Goal: Task Accomplishment & Management: Use online tool/utility

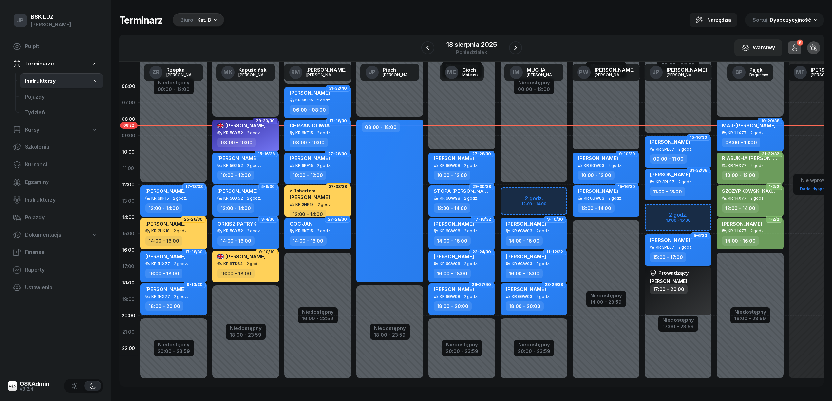
click at [195, 18] on div "Biuro Kat. B" at bounding box center [198, 19] width 51 height 13
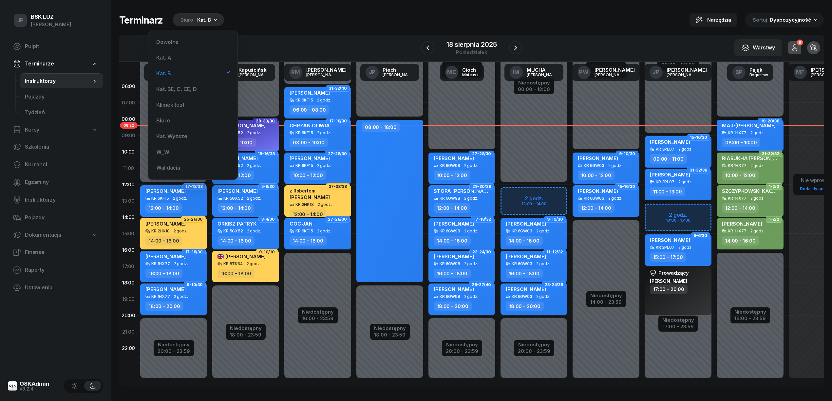
click at [195, 18] on div "Biuro Kat. B" at bounding box center [198, 19] width 51 height 13
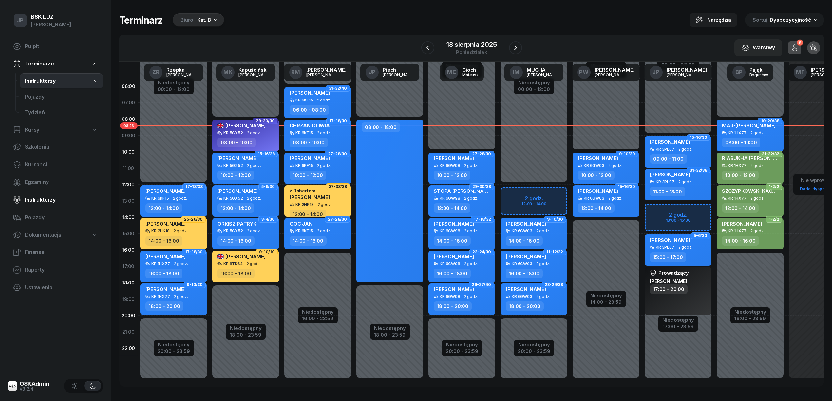
click at [43, 199] on span "Instruktorzy" at bounding box center [61, 200] width 73 height 9
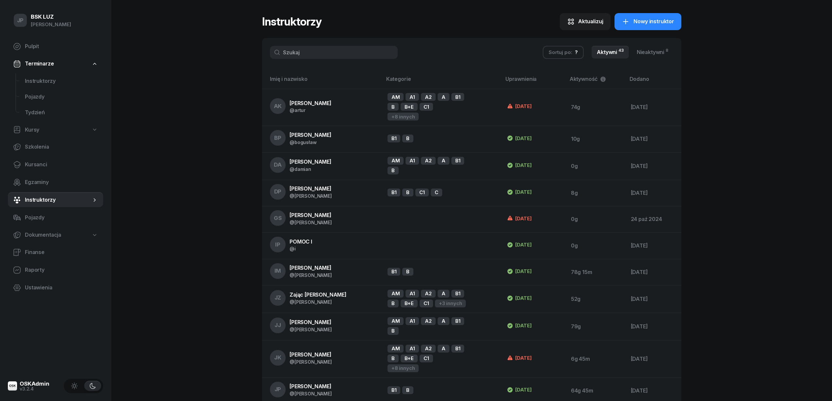
click at [288, 52] on input "text" at bounding box center [334, 52] width 128 height 13
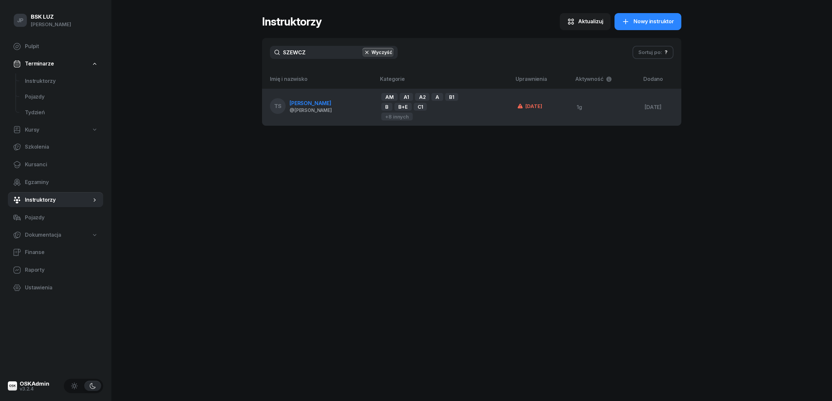
type input "SZEWCZ"
click at [297, 100] on span "[PERSON_NAME]" at bounding box center [311, 103] width 42 height 7
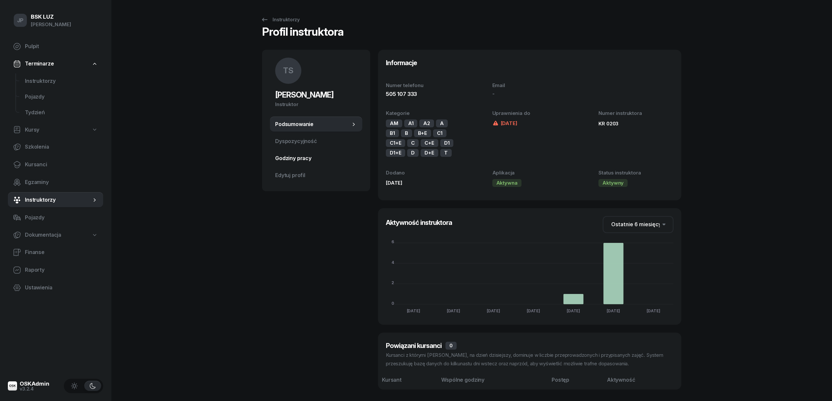
click at [290, 158] on span "Godziny pracy" at bounding box center [316, 158] width 82 height 9
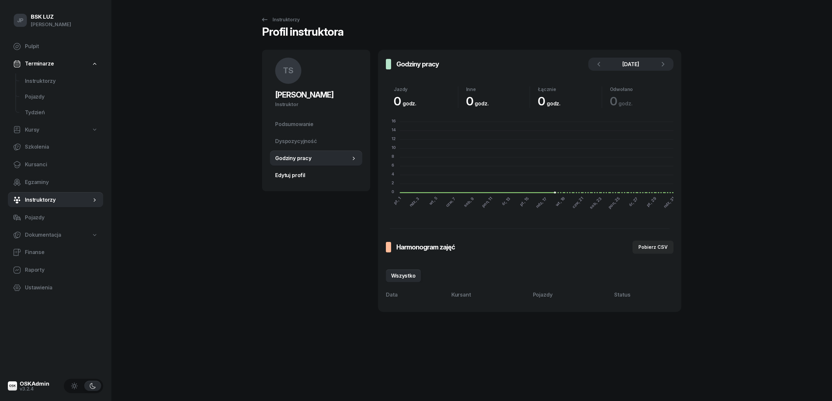
click at [292, 174] on span "Edytuj profil" at bounding box center [316, 175] width 82 height 9
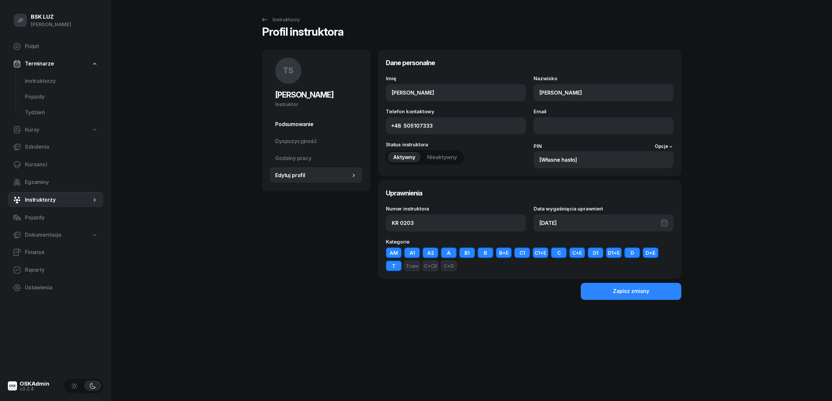
click at [294, 123] on span "Podsumowanie" at bounding box center [316, 124] width 82 height 9
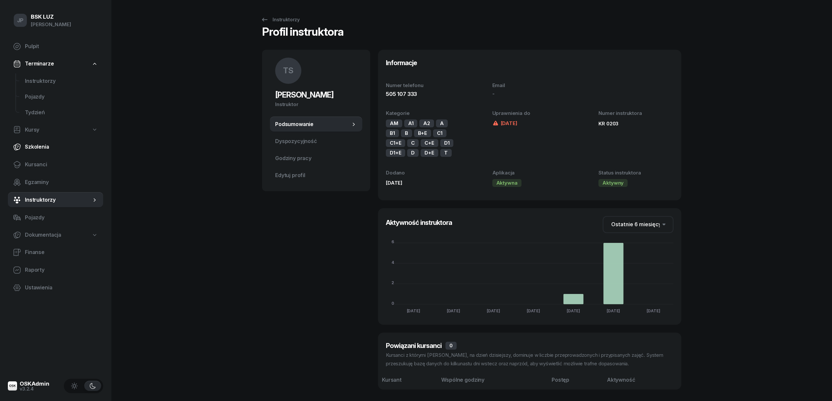
click at [31, 143] on span "Szkolenia" at bounding box center [61, 147] width 73 height 9
select select "createdAt-desc"
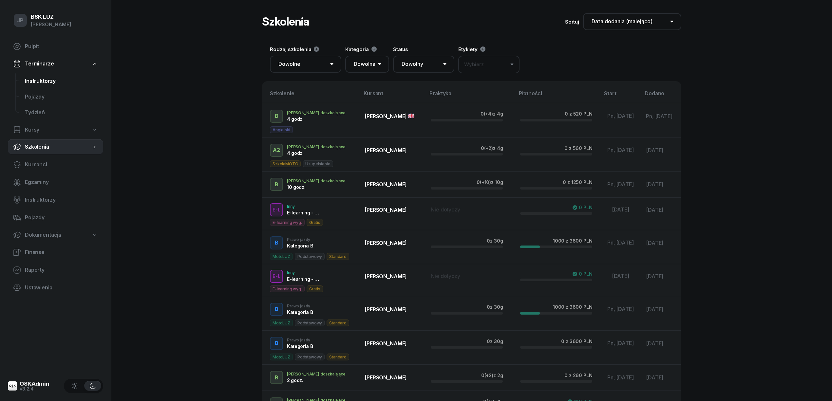
click at [41, 81] on span "Instruktorzy" at bounding box center [61, 81] width 73 height 9
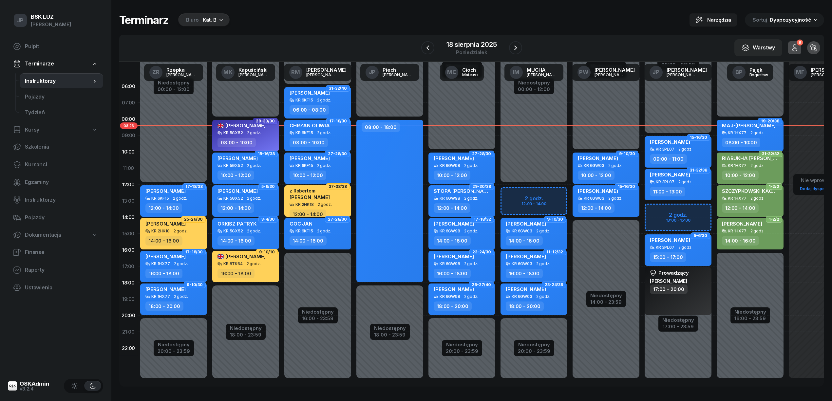
click at [218, 18] on icon "button" at bounding box center [221, 19] width 7 height 7
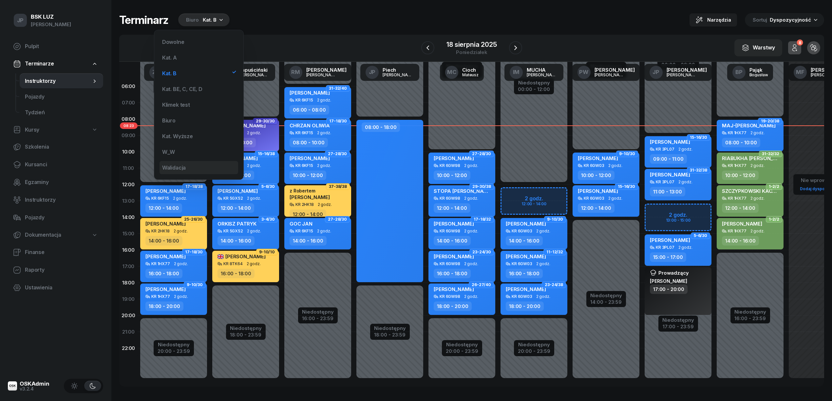
click at [181, 168] on div "Walidacja" at bounding box center [174, 167] width 24 height 5
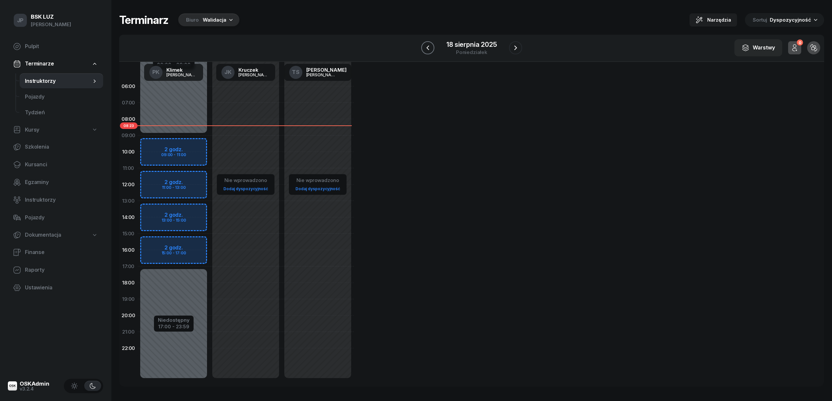
click at [431, 46] on icon "button" at bounding box center [428, 48] width 8 height 8
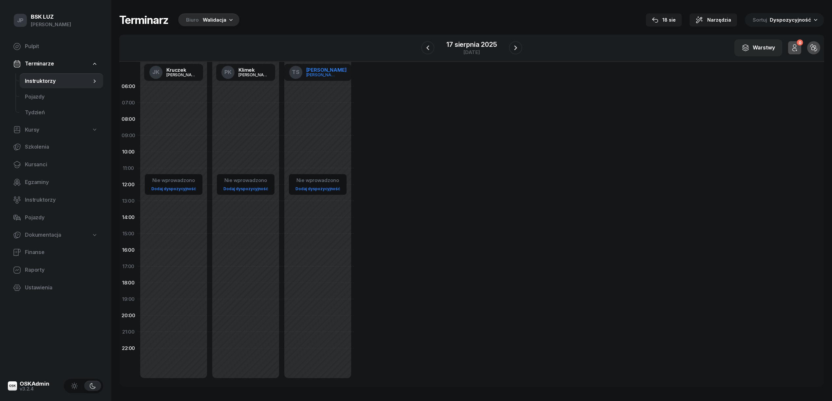
click at [320, 75] on div "[PERSON_NAME]" at bounding box center [321, 75] width 31 height 4
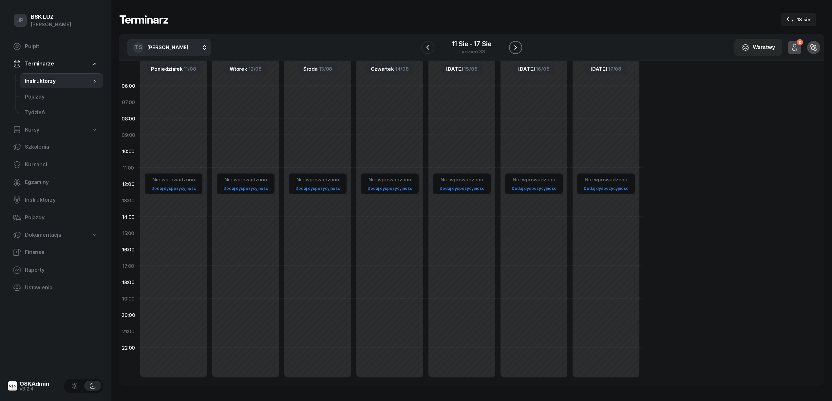
click at [515, 47] on icon "button" at bounding box center [516, 48] width 8 height 8
drag, startPoint x: 275, startPoint y: 111, endPoint x: 322, endPoint y: 144, distance: 57.5
drag, startPoint x: 322, startPoint y: 144, endPoint x: 455, endPoint y: 58, distance: 158.1
drag, startPoint x: 455, startPoint y: 58, endPoint x: 419, endPoint y: 29, distance: 46.1
click at [398, 21] on div "Terminarz [DATE]" at bounding box center [471, 19] width 705 height 13
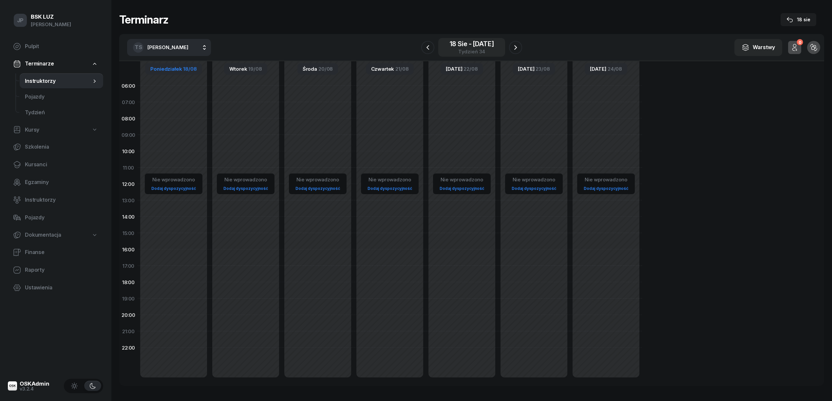
click at [459, 45] on div "[DATE] - [DATE]" at bounding box center [472, 44] width 44 height 7
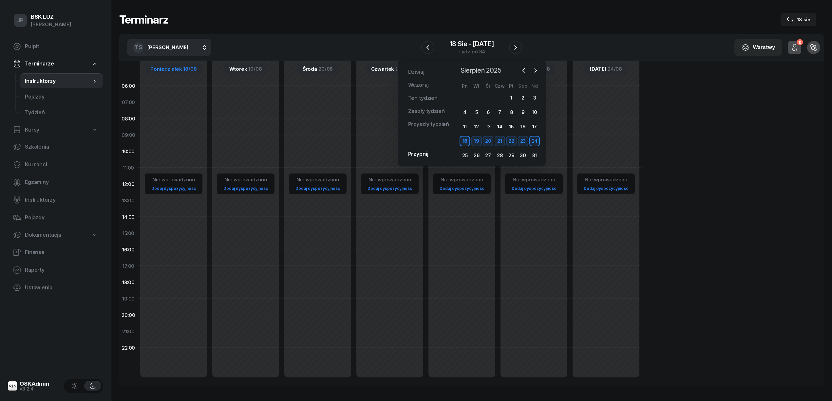
click at [465, 69] on span "Sierpień 2025" at bounding box center [481, 70] width 46 height 10
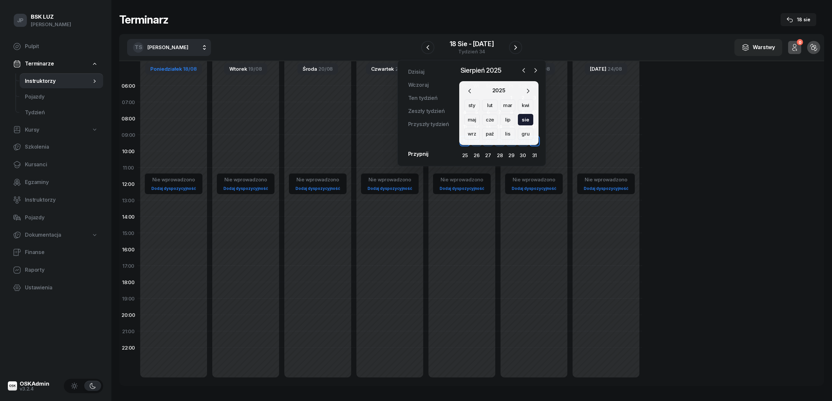
click at [500, 120] on div "cze" at bounding box center [507, 120] width 15 height 12
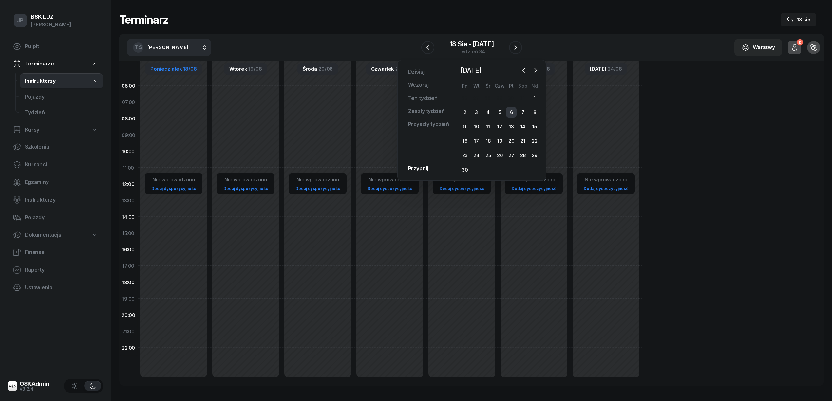
click at [510, 112] on div "6" at bounding box center [511, 112] width 10 height 10
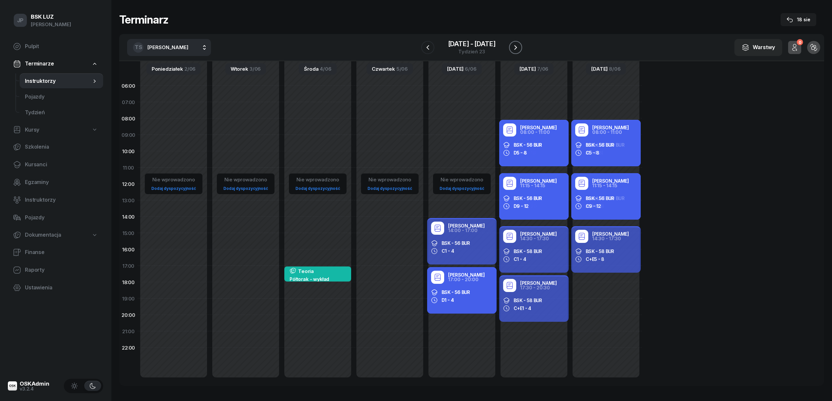
click at [514, 49] on icon "button" at bounding box center [516, 48] width 8 height 8
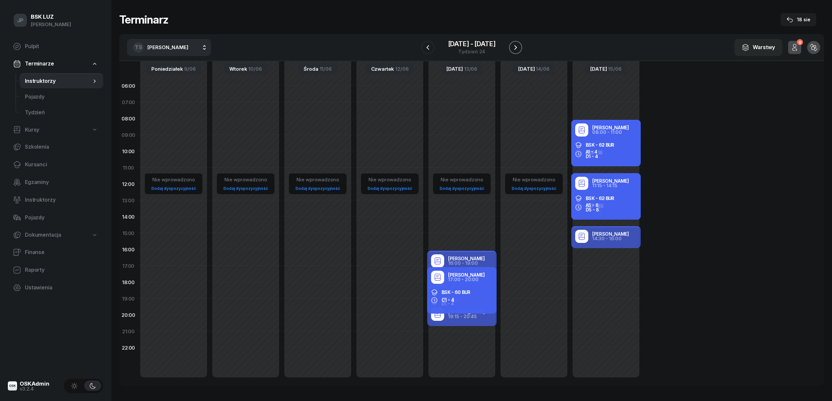
click at [514, 47] on icon "button" at bounding box center [516, 48] width 8 height 8
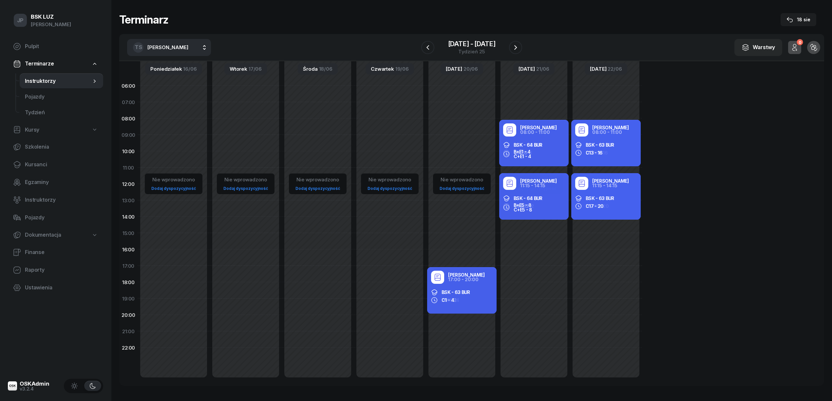
click at [196, 47] on button "TS [PERSON_NAME]" at bounding box center [169, 47] width 84 height 17
type input "SUDER"
click at [168, 89] on span "[PERSON_NAME]" at bounding box center [171, 90] width 40 height 9
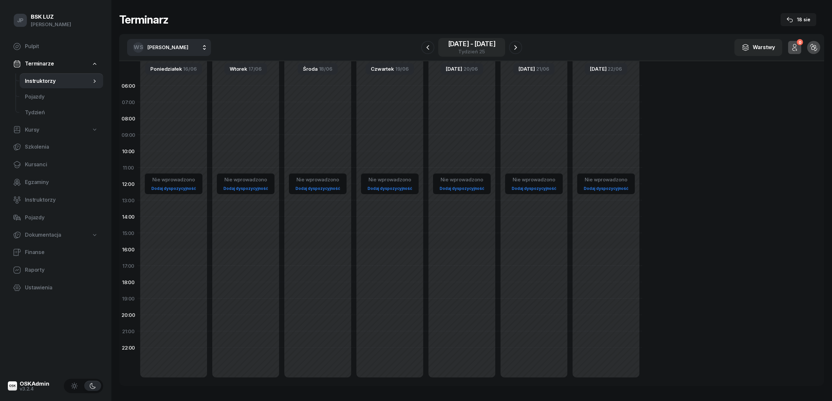
click at [461, 42] on div "[DATE] - [DATE]" at bounding box center [471, 44] width 47 height 7
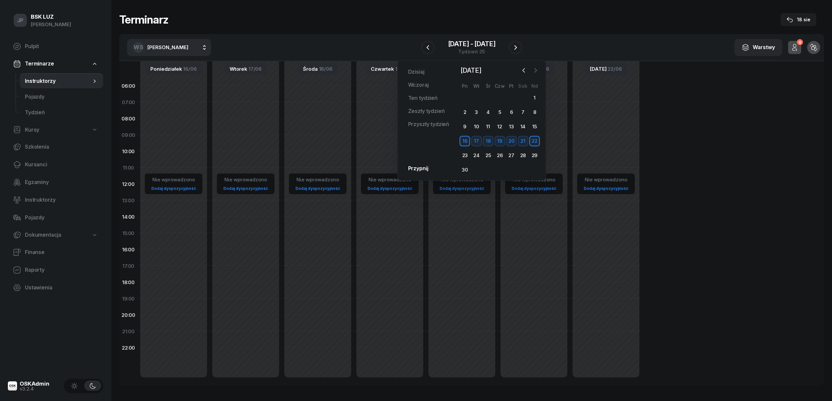
click at [534, 69] on icon "button" at bounding box center [535, 70] width 7 height 7
click at [537, 69] on icon "button" at bounding box center [535, 70] width 7 height 7
click at [509, 96] on div "1" at bounding box center [511, 98] width 10 height 10
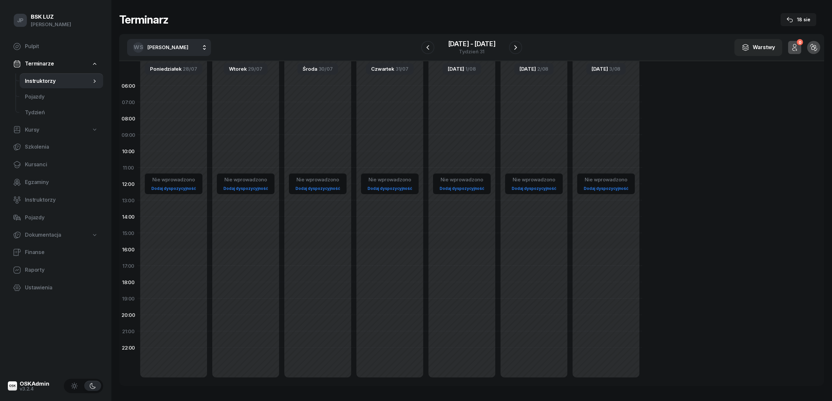
click at [182, 45] on span "[PERSON_NAME]" at bounding box center [167, 47] width 41 height 6
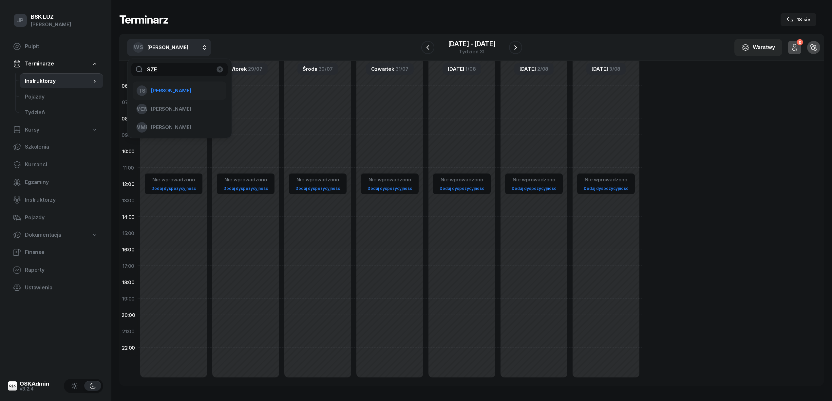
type input "SZE"
click at [181, 89] on span "[PERSON_NAME]" at bounding box center [171, 90] width 40 height 9
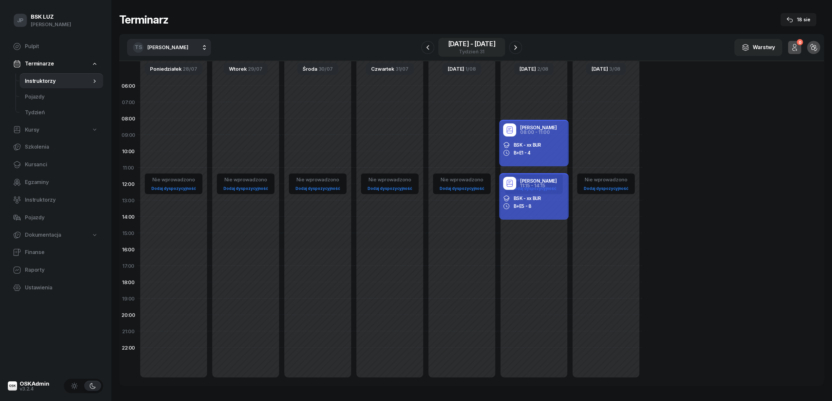
click at [452, 41] on div "[DATE] - [DATE]" at bounding box center [471, 44] width 47 height 7
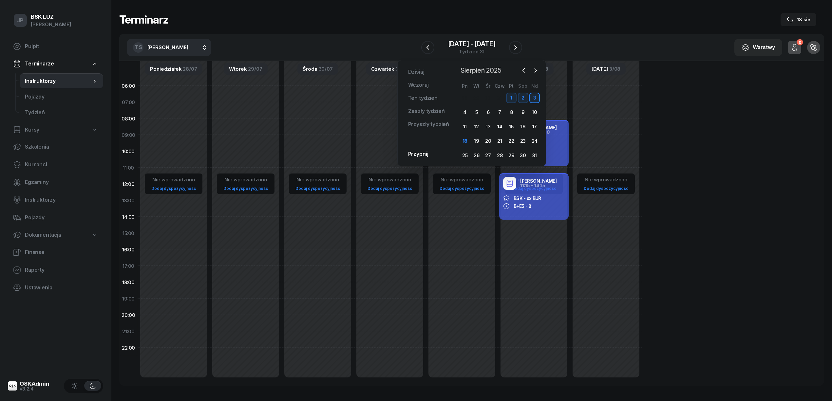
click at [466, 70] on span "Sierpień 2025" at bounding box center [481, 70] width 46 height 10
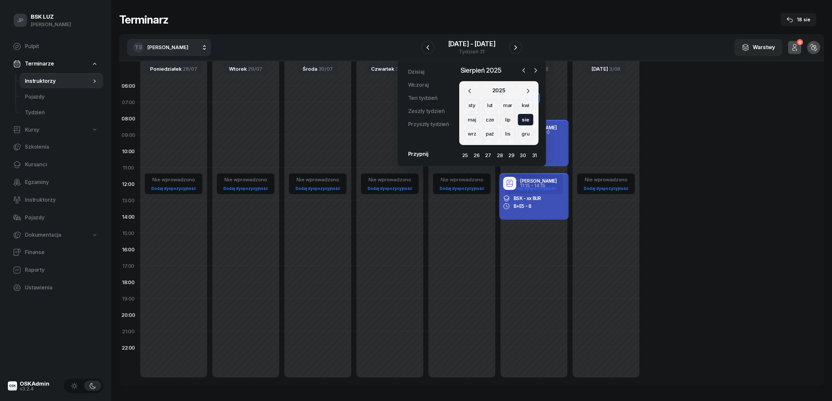
click at [482, 120] on div "maj" at bounding box center [489, 120] width 15 height 12
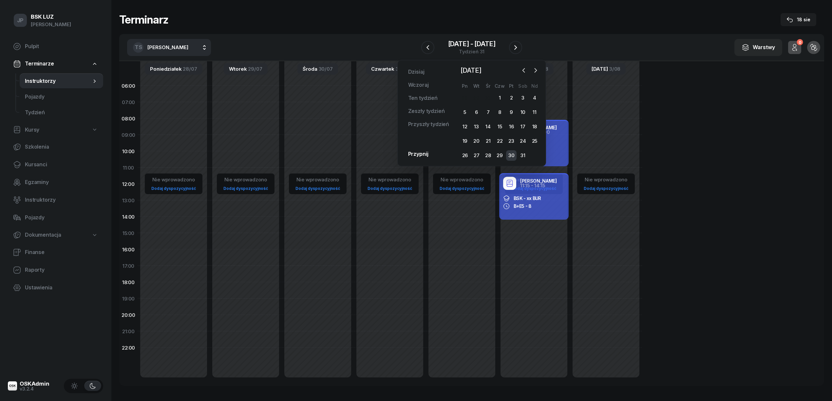
click at [509, 154] on div "30" at bounding box center [511, 155] width 10 height 10
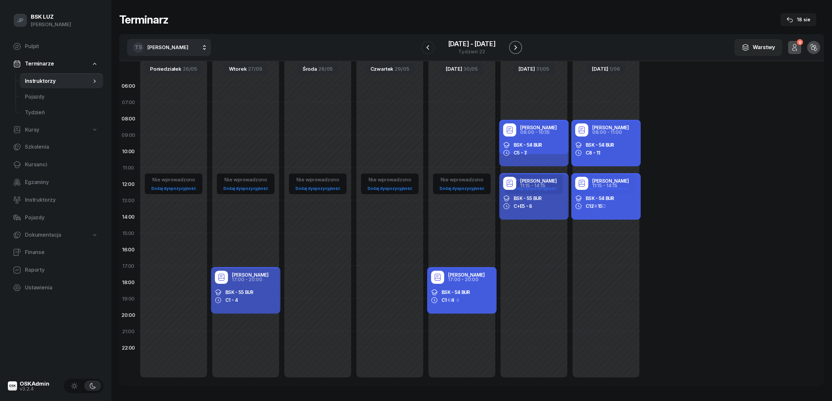
click at [518, 47] on icon "button" at bounding box center [516, 48] width 8 height 8
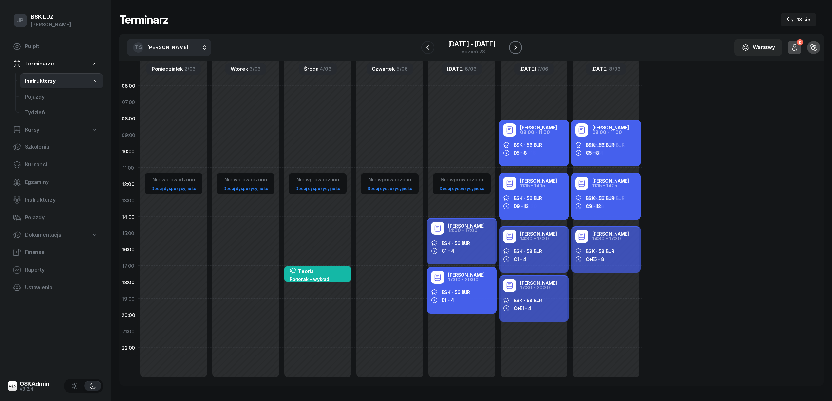
click at [513, 45] on icon "button" at bounding box center [516, 48] width 8 height 8
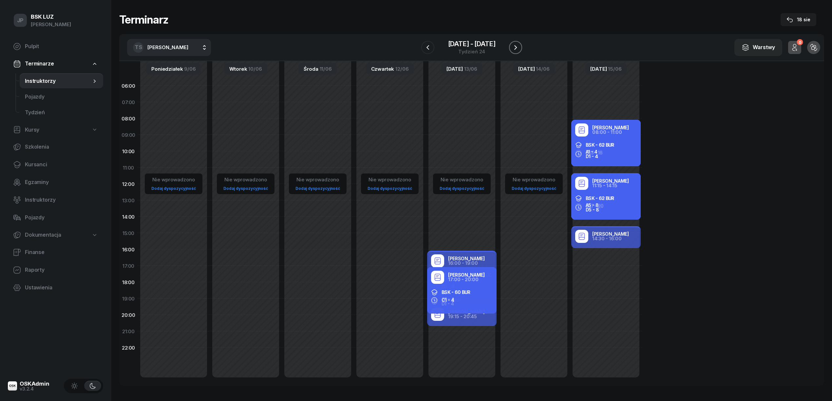
click at [514, 48] on icon "button" at bounding box center [516, 48] width 8 height 8
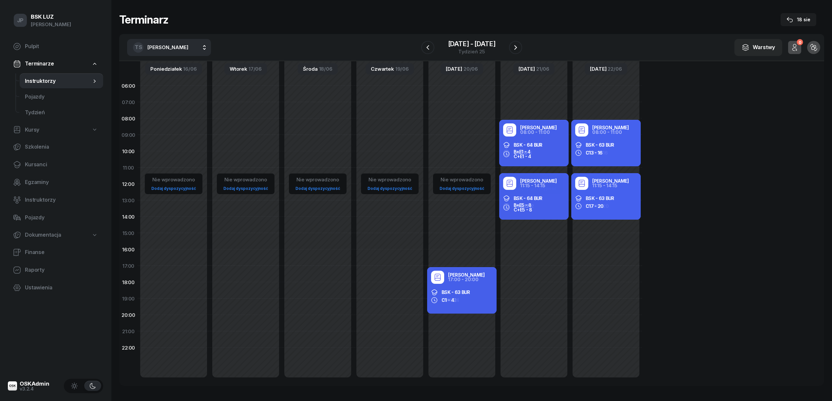
click at [172, 47] on span "[PERSON_NAME]" at bounding box center [167, 47] width 41 height 6
type input "SUDER"
click at [171, 89] on span "[PERSON_NAME]" at bounding box center [171, 90] width 40 height 9
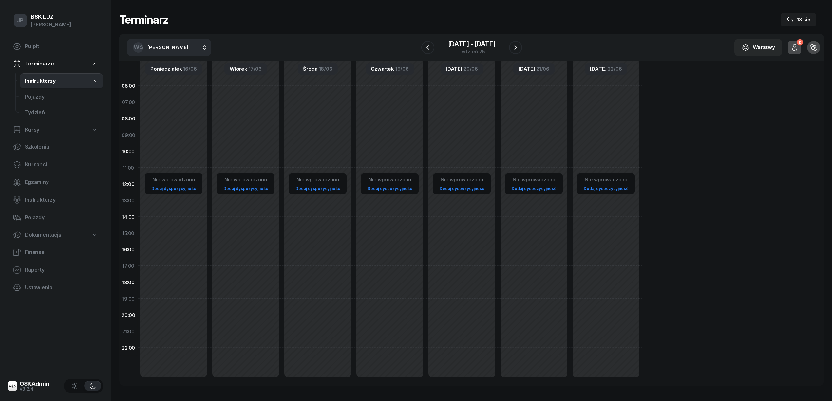
click at [199, 47] on button "WS [PERSON_NAME]" at bounding box center [169, 47] width 84 height 17
type input "SZEWCZ"
click at [175, 92] on span "[PERSON_NAME]" at bounding box center [171, 90] width 40 height 9
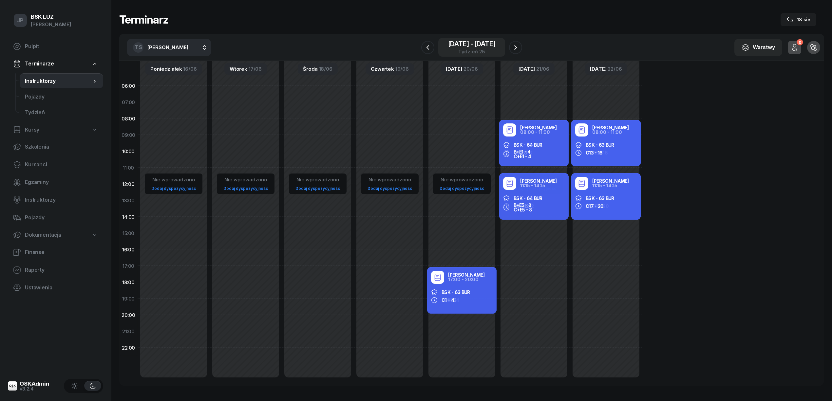
click at [456, 42] on div "[DATE] - [DATE]" at bounding box center [471, 44] width 47 height 7
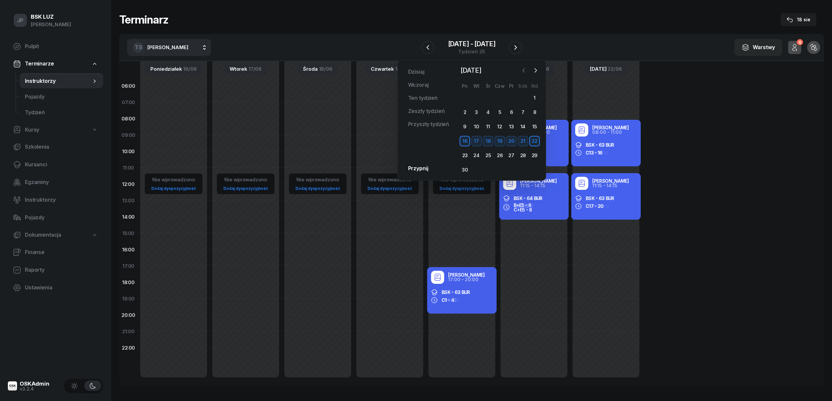
click at [521, 69] on icon "button" at bounding box center [524, 70] width 7 height 7
click at [512, 140] on div "23" at bounding box center [511, 141] width 10 height 10
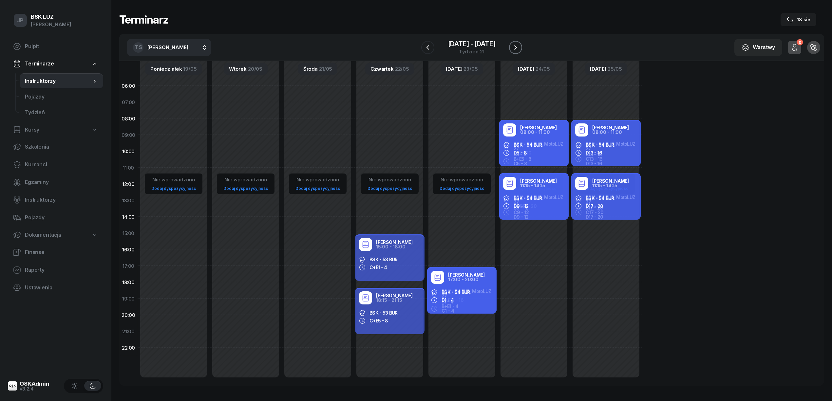
click at [517, 46] on icon "button" at bounding box center [516, 48] width 8 height 8
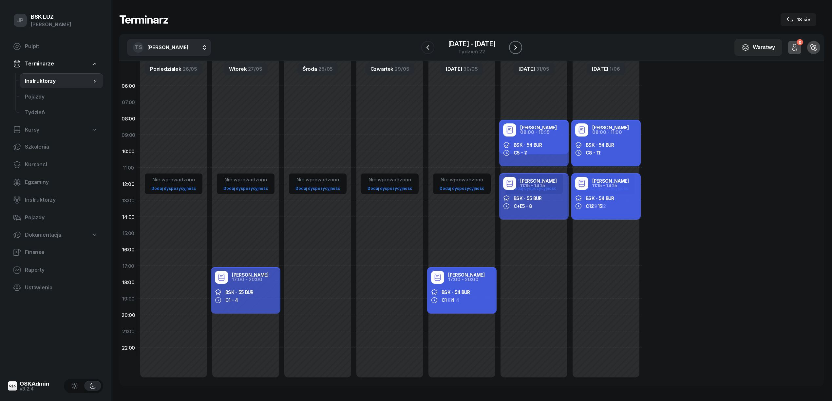
click at [518, 48] on icon "button" at bounding box center [516, 48] width 8 height 8
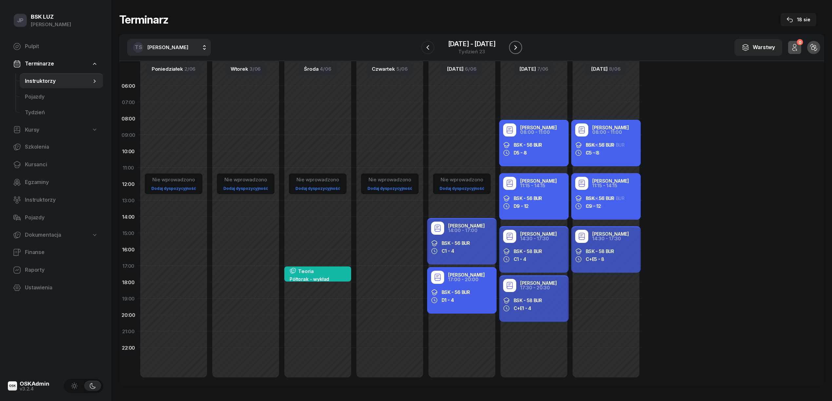
click at [514, 49] on icon "button" at bounding box center [516, 48] width 8 height 8
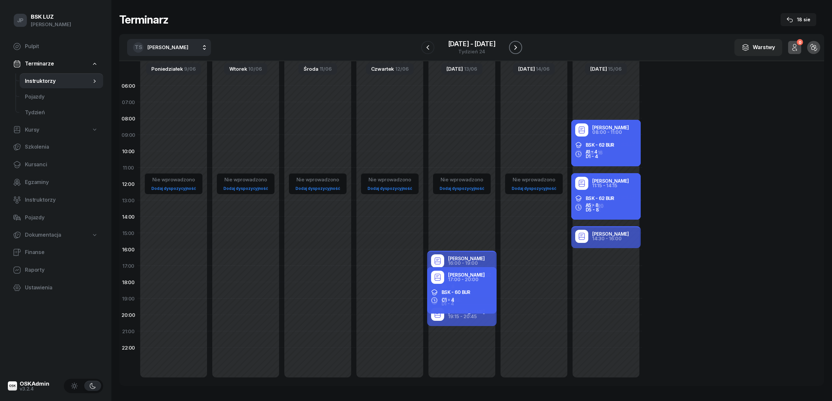
click at [514, 49] on icon "button" at bounding box center [516, 48] width 8 height 8
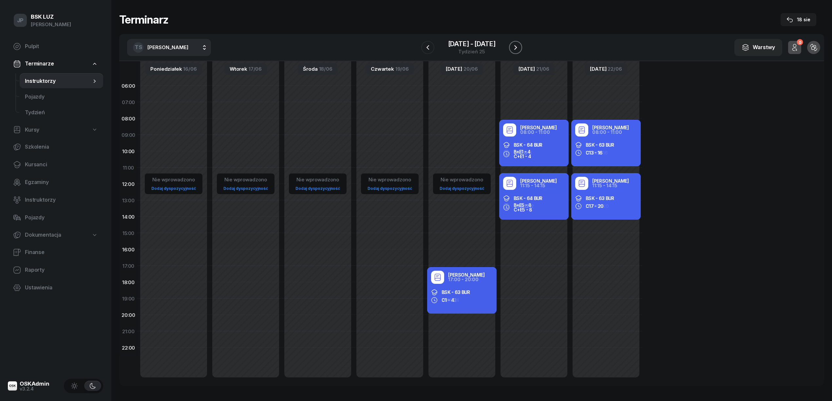
click at [514, 49] on icon "button" at bounding box center [515, 47] width 3 height 5
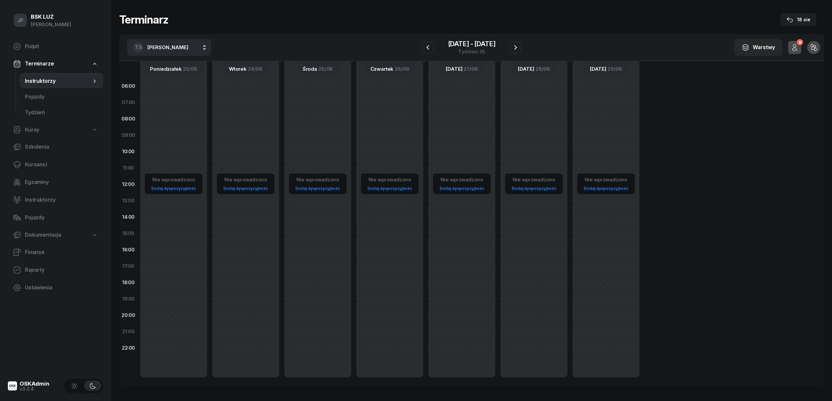
click at [152, 44] on span "[PERSON_NAME]" at bounding box center [167, 47] width 41 height 6
type input "SUDER"
click at [162, 90] on span "[PERSON_NAME]" at bounding box center [171, 90] width 40 height 9
click at [514, 47] on icon "button" at bounding box center [516, 48] width 8 height 8
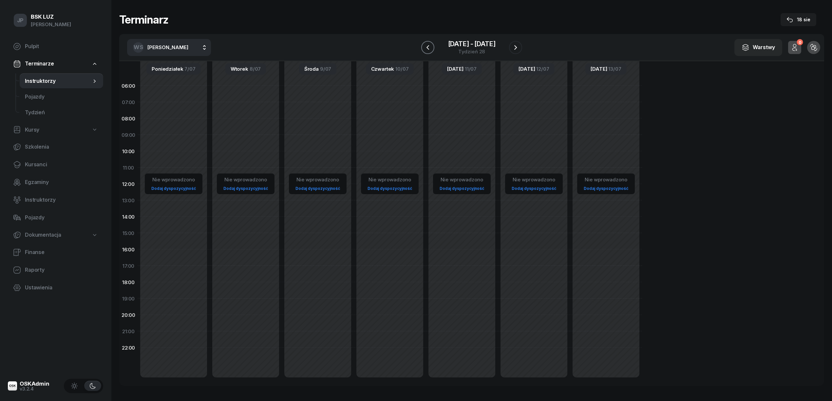
click at [432, 49] on button "button" at bounding box center [427, 47] width 13 height 13
click at [431, 48] on icon "button" at bounding box center [428, 48] width 8 height 8
click at [168, 46] on span "[PERSON_NAME]" at bounding box center [167, 47] width 41 height 6
type input "SZEW"
click at [173, 89] on span "[PERSON_NAME]" at bounding box center [171, 90] width 40 height 9
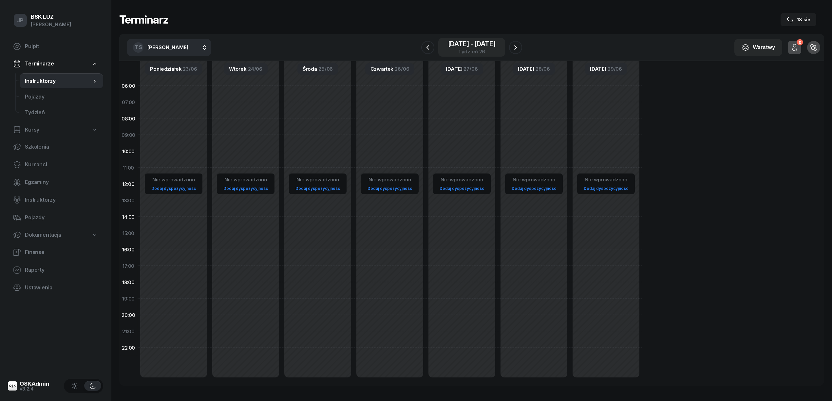
click at [464, 43] on div "[DATE] - [DATE]" at bounding box center [471, 44] width 47 height 7
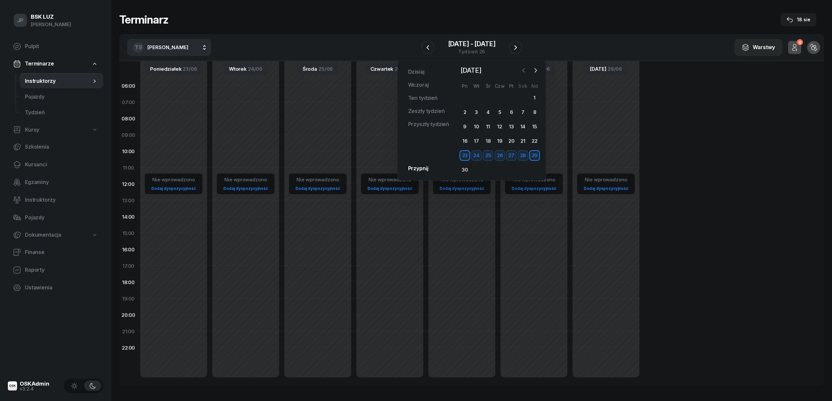
click at [522, 70] on icon "button" at bounding box center [524, 70] width 7 height 7
click at [510, 125] on div "18" at bounding box center [511, 127] width 10 height 10
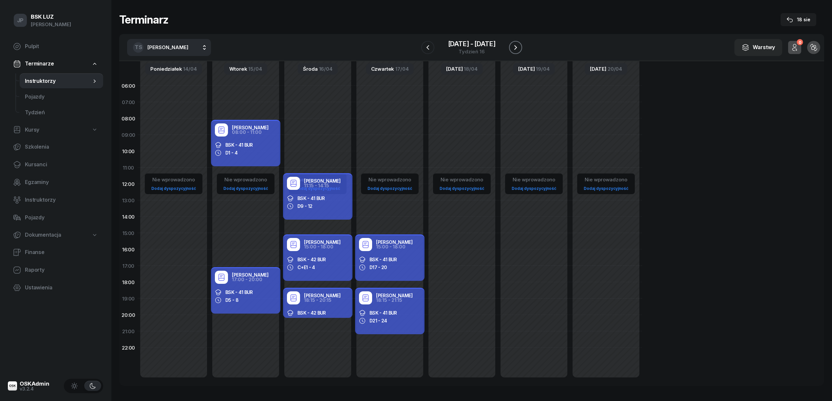
click at [514, 46] on icon "button" at bounding box center [516, 48] width 8 height 8
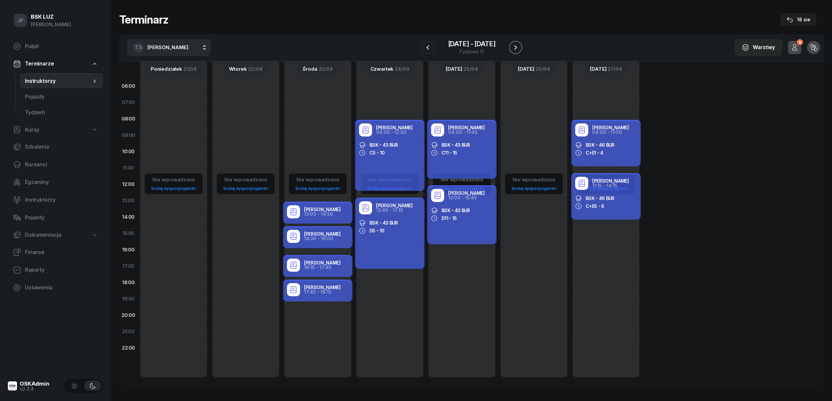
click at [517, 47] on icon "button" at bounding box center [516, 48] width 8 height 8
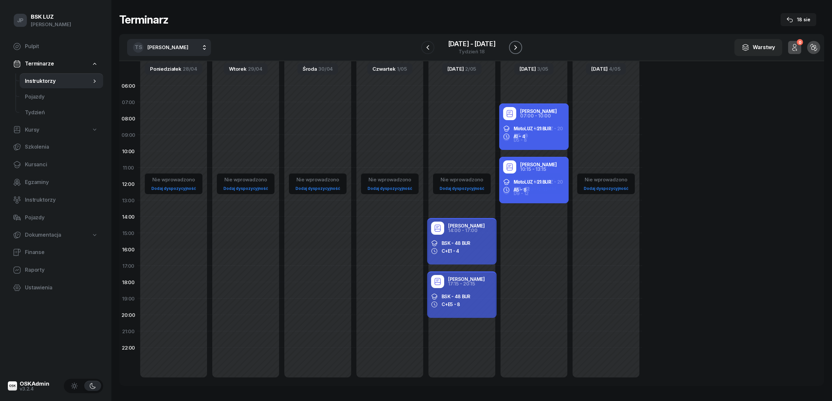
click at [519, 47] on icon "button" at bounding box center [516, 48] width 8 height 8
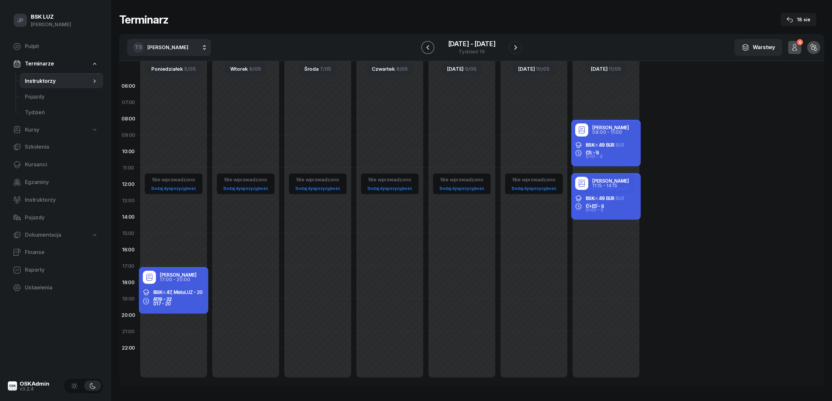
click at [427, 49] on icon "button" at bounding box center [428, 48] width 8 height 8
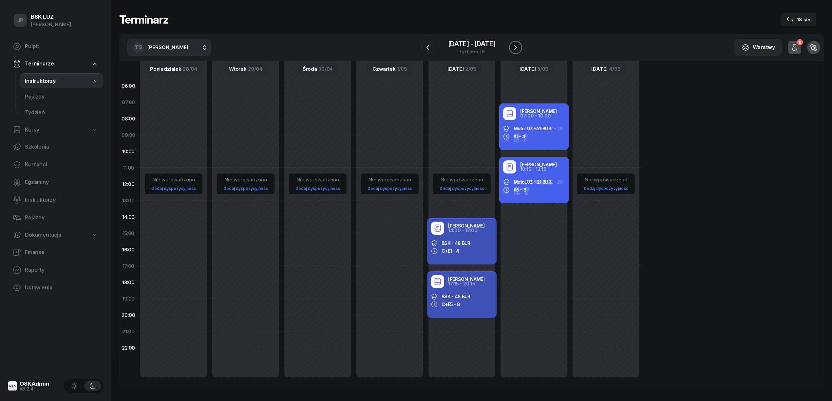
click at [512, 47] on icon "button" at bounding box center [516, 48] width 8 height 8
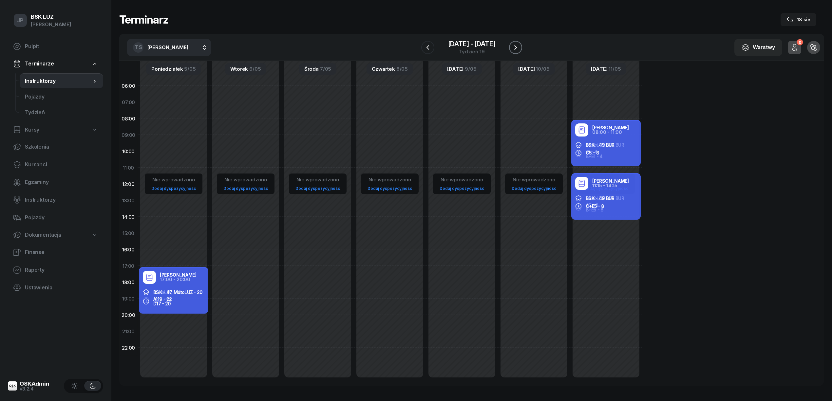
click at [518, 48] on icon "button" at bounding box center [516, 48] width 8 height 8
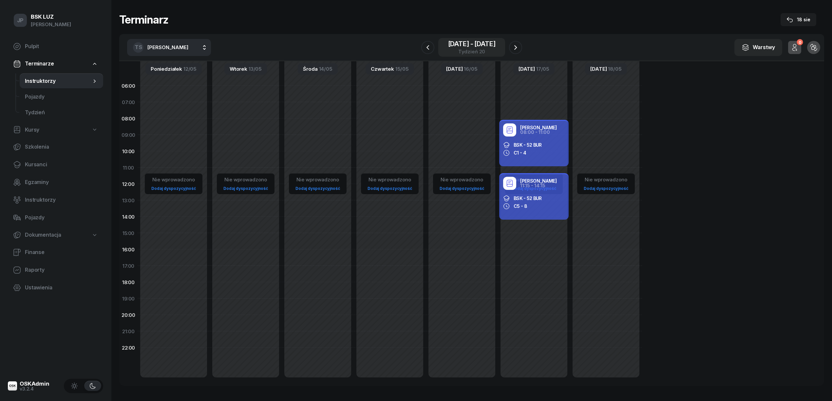
click at [460, 41] on div "[DATE] - [DATE]" at bounding box center [471, 44] width 47 height 7
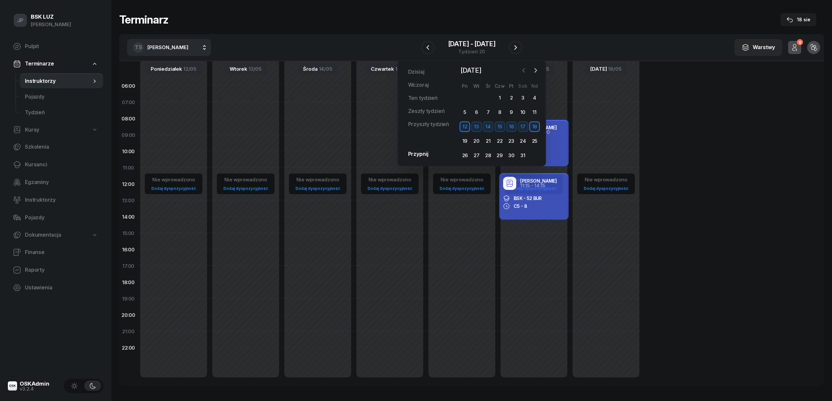
click at [522, 70] on icon "button" at bounding box center [524, 70] width 7 height 7
click at [465, 71] on span "[DATE]" at bounding box center [471, 70] width 26 height 10
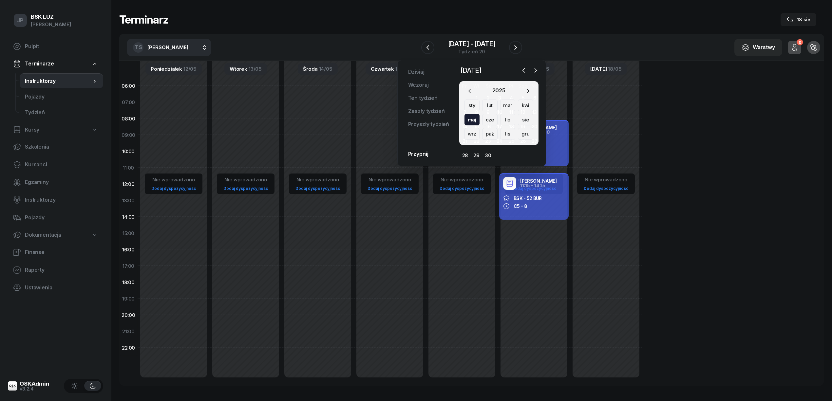
click at [482, 105] on div "sty" at bounding box center [489, 106] width 15 height 12
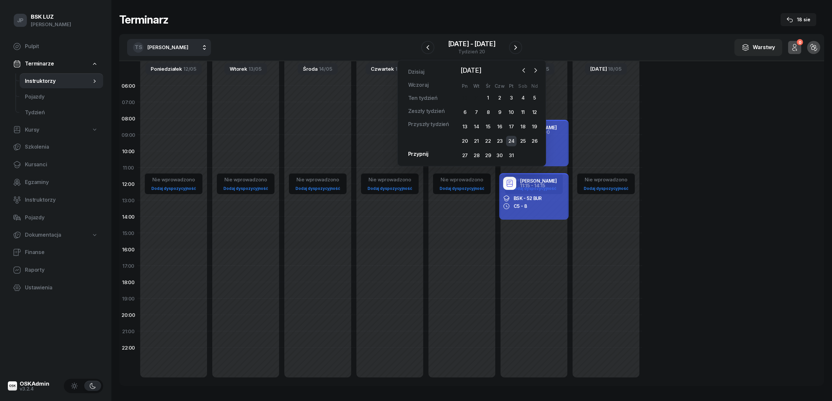
click at [510, 142] on div "24" at bounding box center [511, 141] width 10 height 10
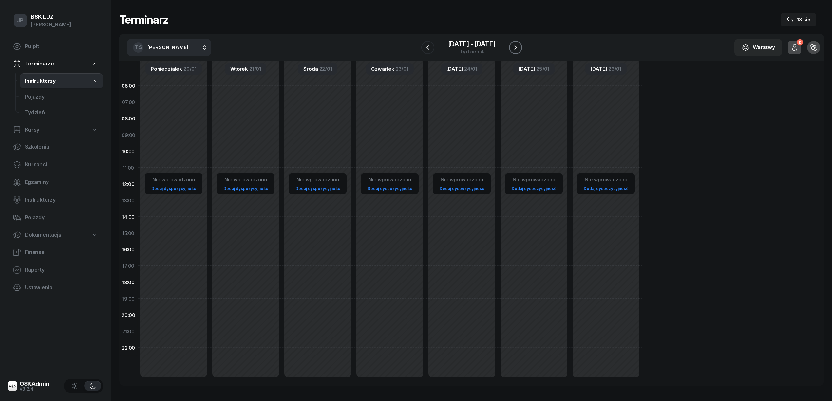
click at [518, 44] on icon "button" at bounding box center [516, 48] width 8 height 8
click at [188, 46] on span "[PERSON_NAME]" at bounding box center [167, 47] width 41 height 6
type input "SUDE"
click at [181, 90] on span "[PERSON_NAME]" at bounding box center [171, 90] width 40 height 9
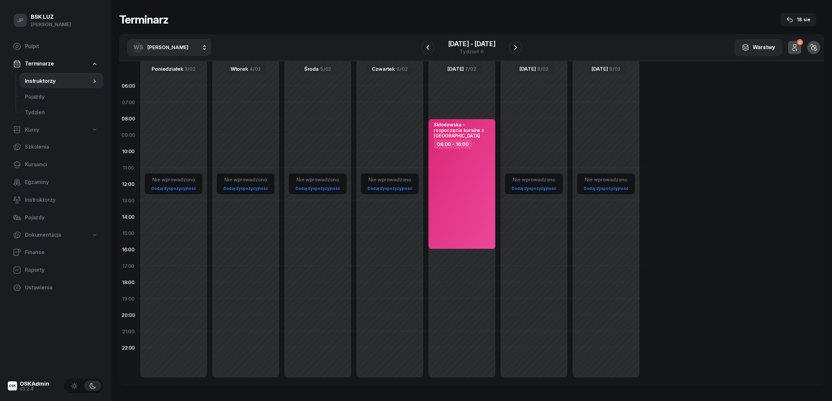
click at [158, 44] on span "[PERSON_NAME]" at bounding box center [167, 47] width 41 height 6
type input "[PERSON_NAME]"
click at [171, 88] on span "[PERSON_NAME]" at bounding box center [171, 90] width 40 height 9
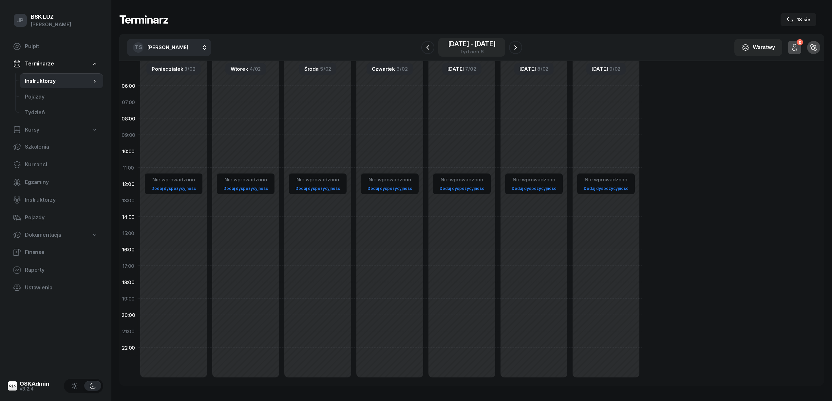
click at [454, 44] on div "[DATE] - [DATE]" at bounding box center [471, 44] width 47 height 7
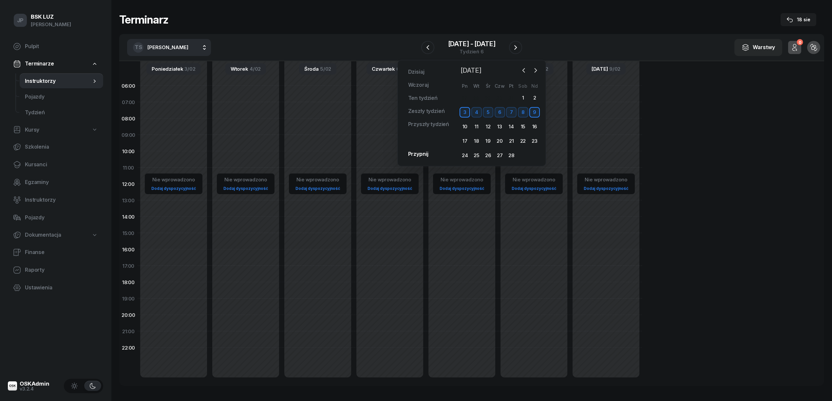
click at [463, 70] on span "[DATE]" at bounding box center [471, 70] width 26 height 10
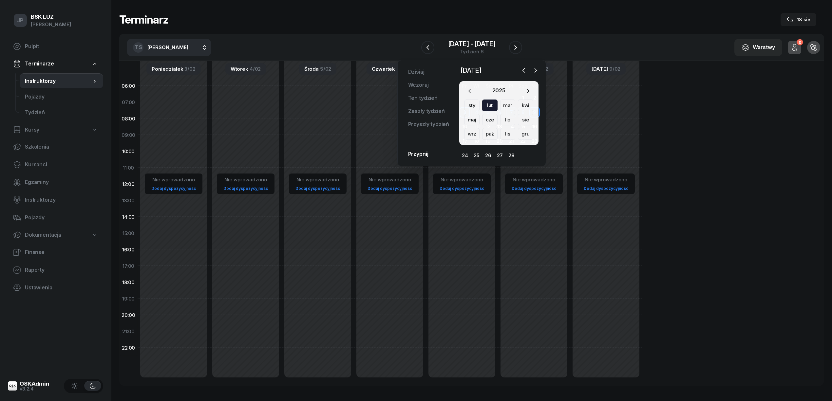
click at [482, 104] on div "sty" at bounding box center [489, 106] width 15 height 12
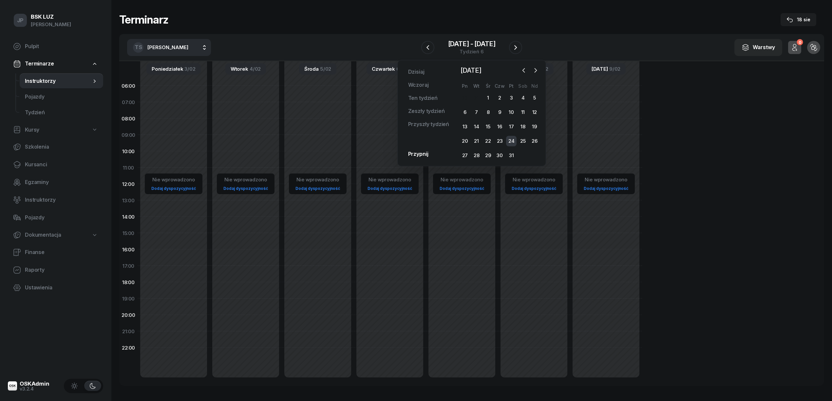
click at [510, 142] on div "24" at bounding box center [511, 141] width 10 height 10
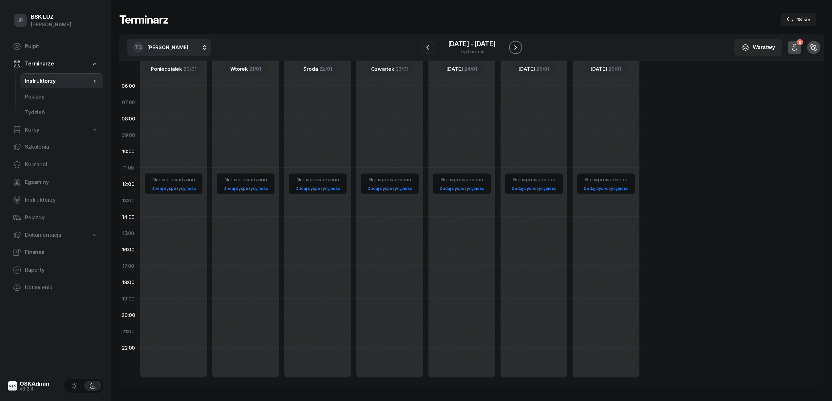
click at [514, 48] on icon "button" at bounding box center [516, 48] width 8 height 8
click at [153, 45] on span "[PERSON_NAME]" at bounding box center [167, 47] width 41 height 6
type input "SU"
click at [165, 88] on span "[PERSON_NAME]" at bounding box center [171, 90] width 40 height 9
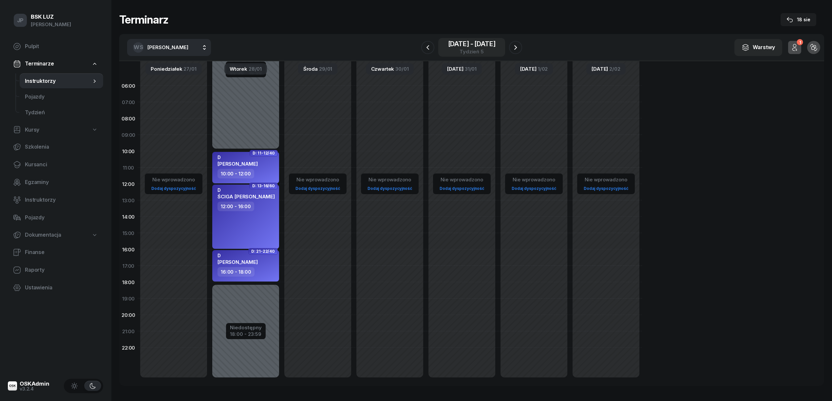
click at [460, 45] on div "[DATE] - [DATE]" at bounding box center [471, 44] width 47 height 7
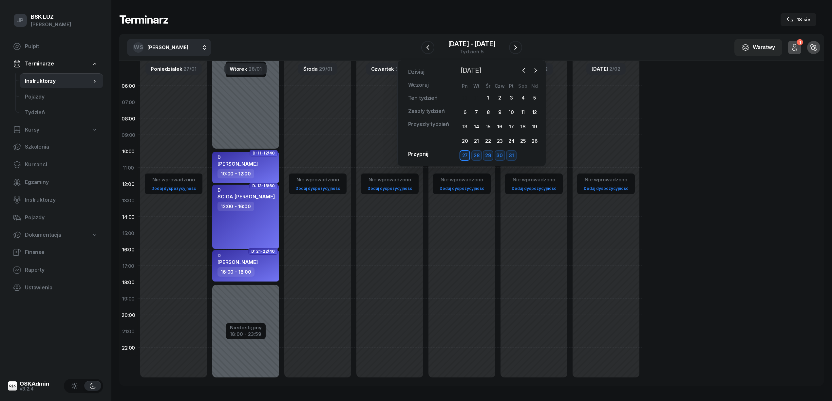
click at [470, 70] on span "[DATE]" at bounding box center [471, 70] width 26 height 10
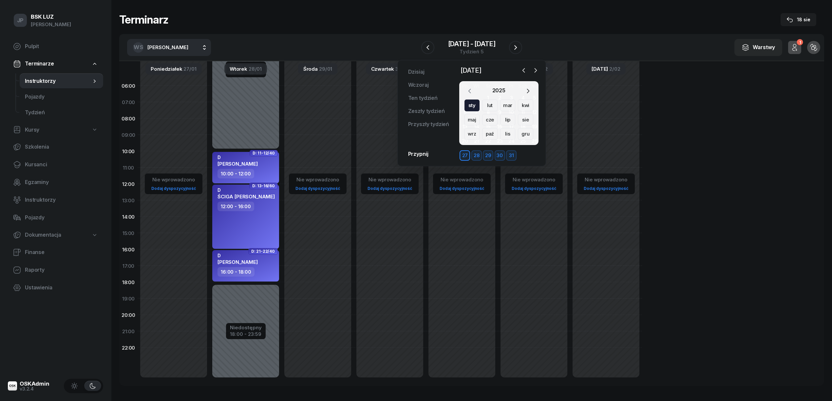
click at [469, 90] on icon "button" at bounding box center [469, 91] width 2 height 4
drag, startPoint x: 508, startPoint y: 134, endPoint x: 498, endPoint y: 139, distance: 11.6
click at [518, 134] on div "lis" at bounding box center [525, 134] width 15 height 12
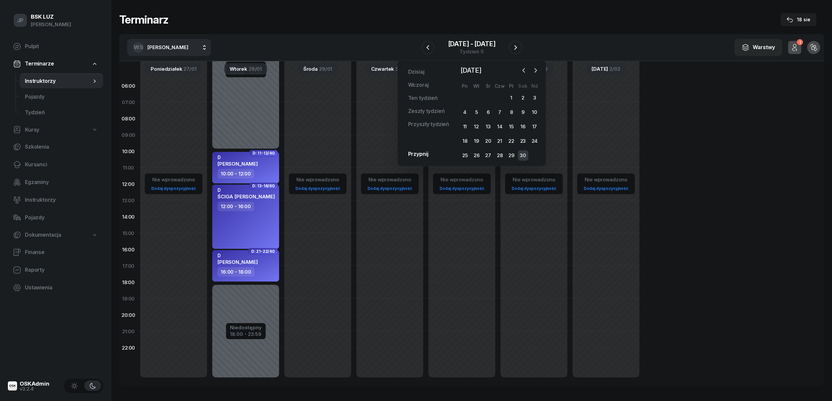
click at [523, 155] on div "30" at bounding box center [523, 155] width 10 height 10
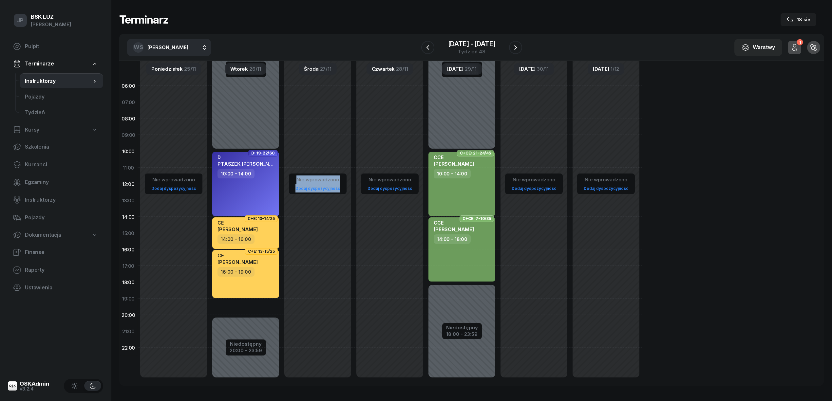
drag, startPoint x: 343, startPoint y: 160, endPoint x: 504, endPoint y: 418, distance: 304.6
click at [414, 266] on div "Nie wprowadzono Dodaj dyspozycyjność Niedostępny 00:00 - 10:00 Niedostępny 20:0…" at bounding box center [390, 216] width 504 height 311
drag, startPoint x: 504, startPoint y: 418, endPoint x: 513, endPoint y: 418, distance: 8.8
click at [513, 400] on html "JP [PERSON_NAME] JP BSK [PERSON_NAME] Pulpit Terminarze Instruktorzy Pojazdy Ty…" at bounding box center [416, 200] width 832 height 401
click at [514, 46] on icon "button" at bounding box center [516, 48] width 8 height 8
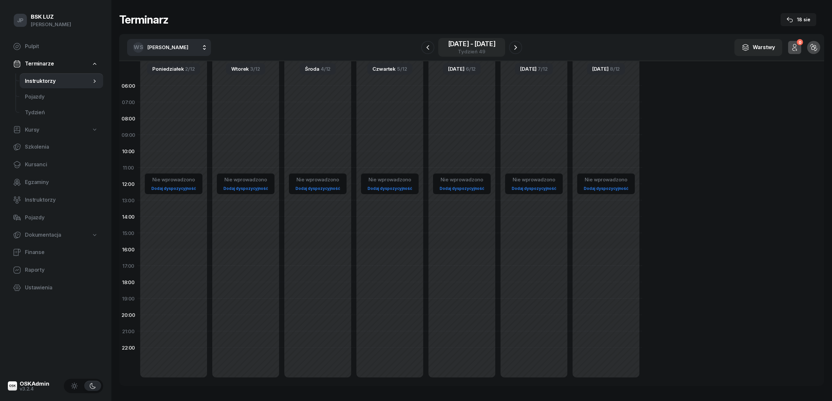
click at [480, 45] on div "[DATE] - [DATE]" at bounding box center [471, 44] width 47 height 7
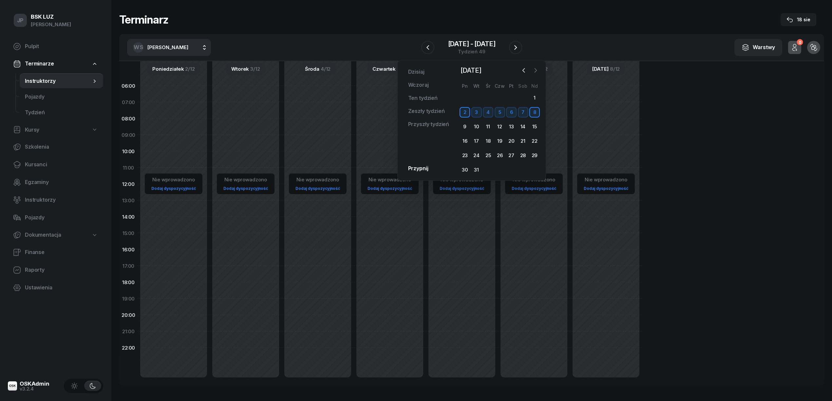
click at [535, 69] on icon "button" at bounding box center [535, 70] width 7 height 7
click at [489, 111] on div "8" at bounding box center [488, 112] width 10 height 10
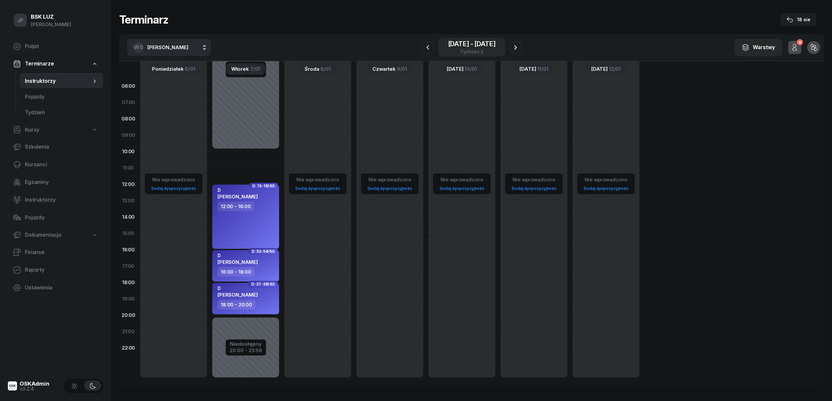
click at [461, 44] on div "[DATE] - [DATE]" at bounding box center [471, 44] width 47 height 7
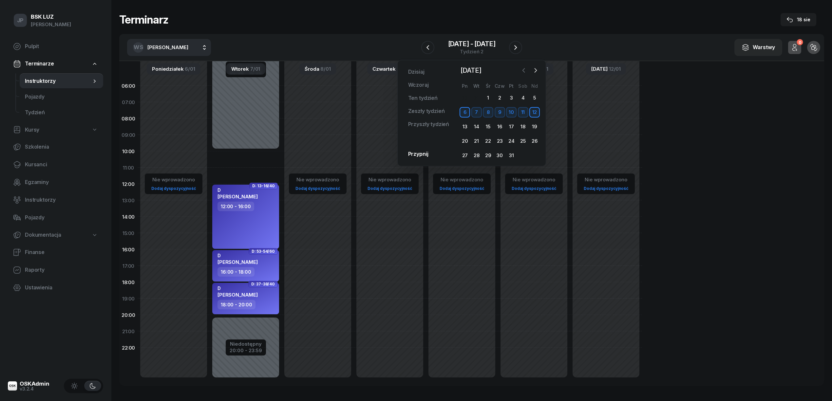
click at [525, 69] on icon "button" at bounding box center [524, 70] width 7 height 7
click at [474, 68] on span "[DATE]" at bounding box center [471, 70] width 26 height 10
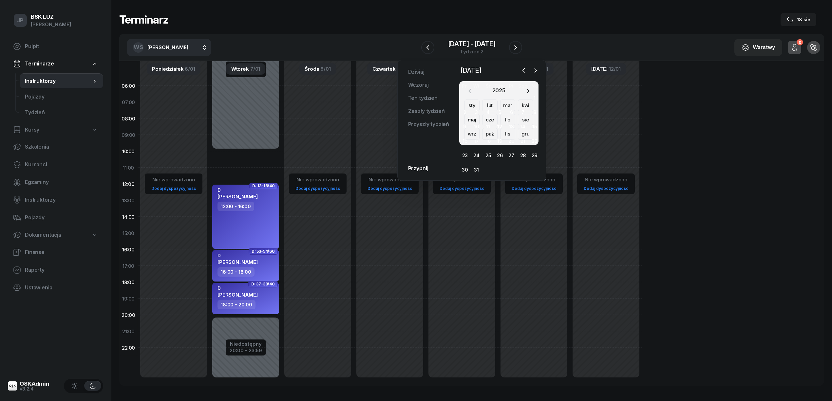
click at [468, 90] on icon "button" at bounding box center [469, 91] width 7 height 7
drag, startPoint x: 523, startPoint y: 119, endPoint x: 509, endPoint y: 123, distance: 14.5
click at [480, 128] on div "sie" at bounding box center [472, 134] width 15 height 12
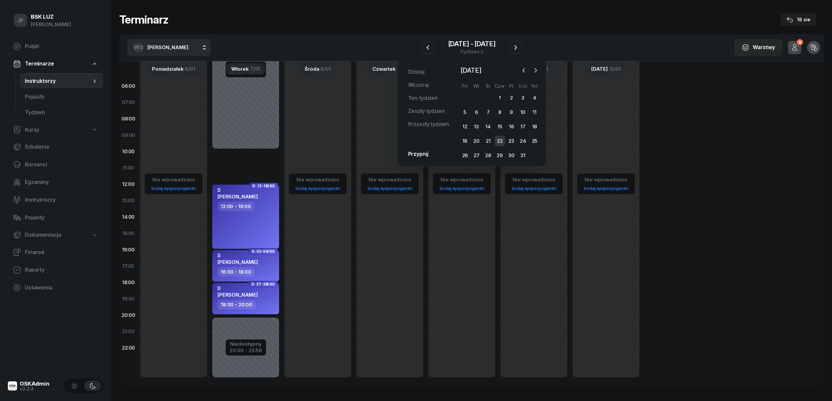
click at [502, 139] on div "22" at bounding box center [500, 141] width 10 height 10
